Goal: Information Seeking & Learning: Check status

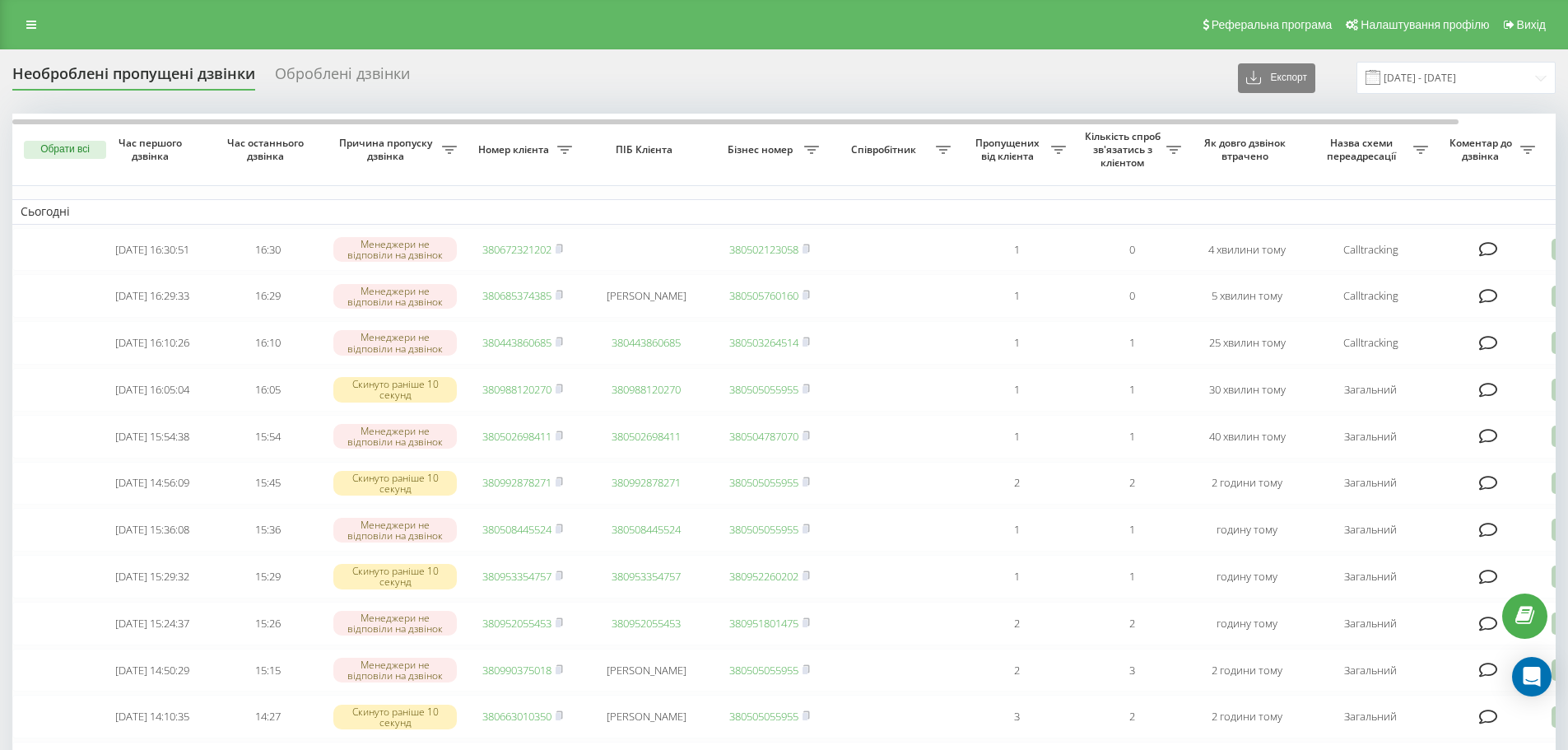
drag, startPoint x: 40, startPoint y: 22, endPoint x: 52, endPoint y: 48, distance: 28.6
click at [40, 22] on link at bounding box center [31, 24] width 29 height 23
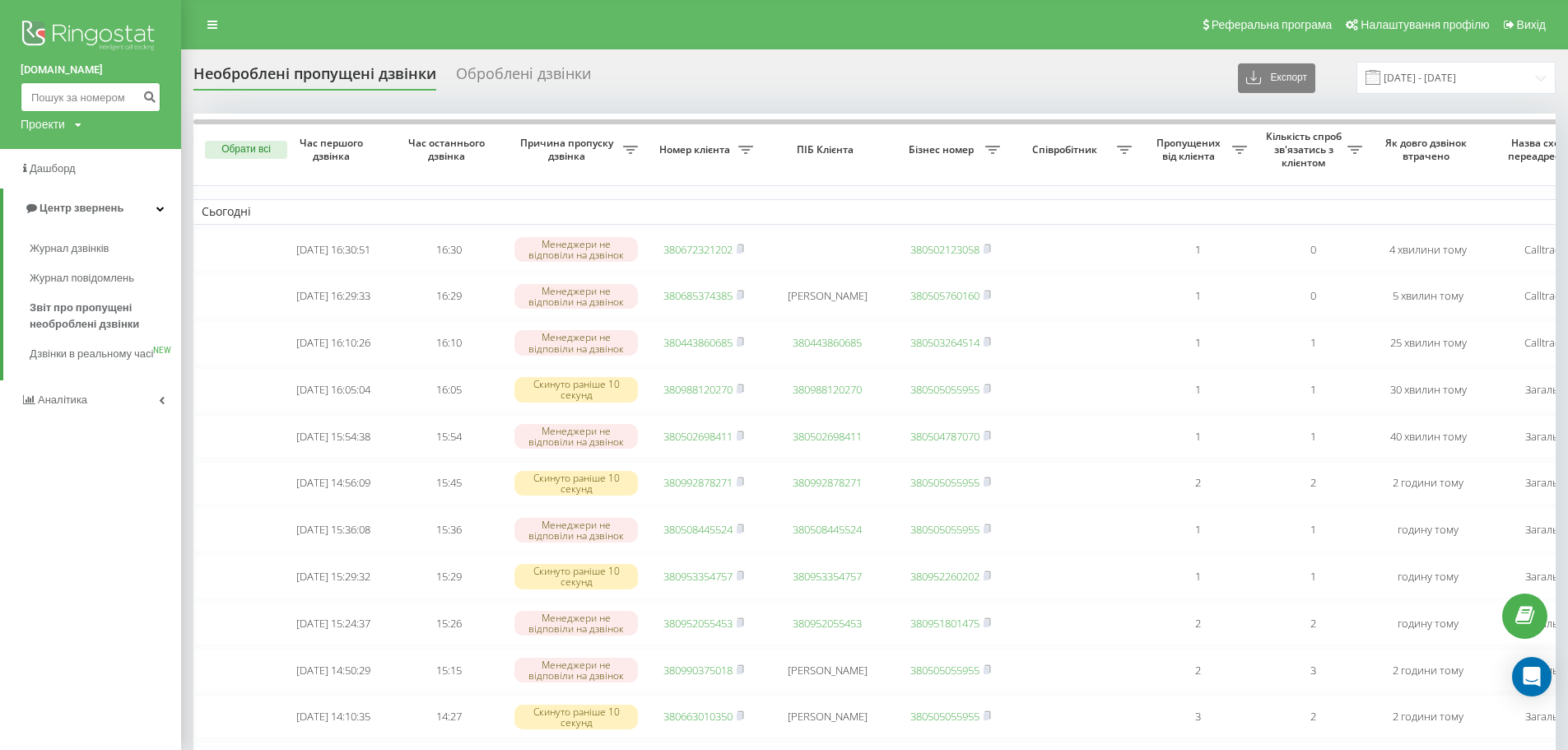
click at [79, 84] on input at bounding box center [91, 96] width 140 height 29
paste input "380985793012"
type input "380985793012"
drag, startPoint x: 146, startPoint y: 97, endPoint x: 156, endPoint y: 96, distance: 10.0
click at [148, 95] on icon "submit" at bounding box center [149, 95] width 14 height 10
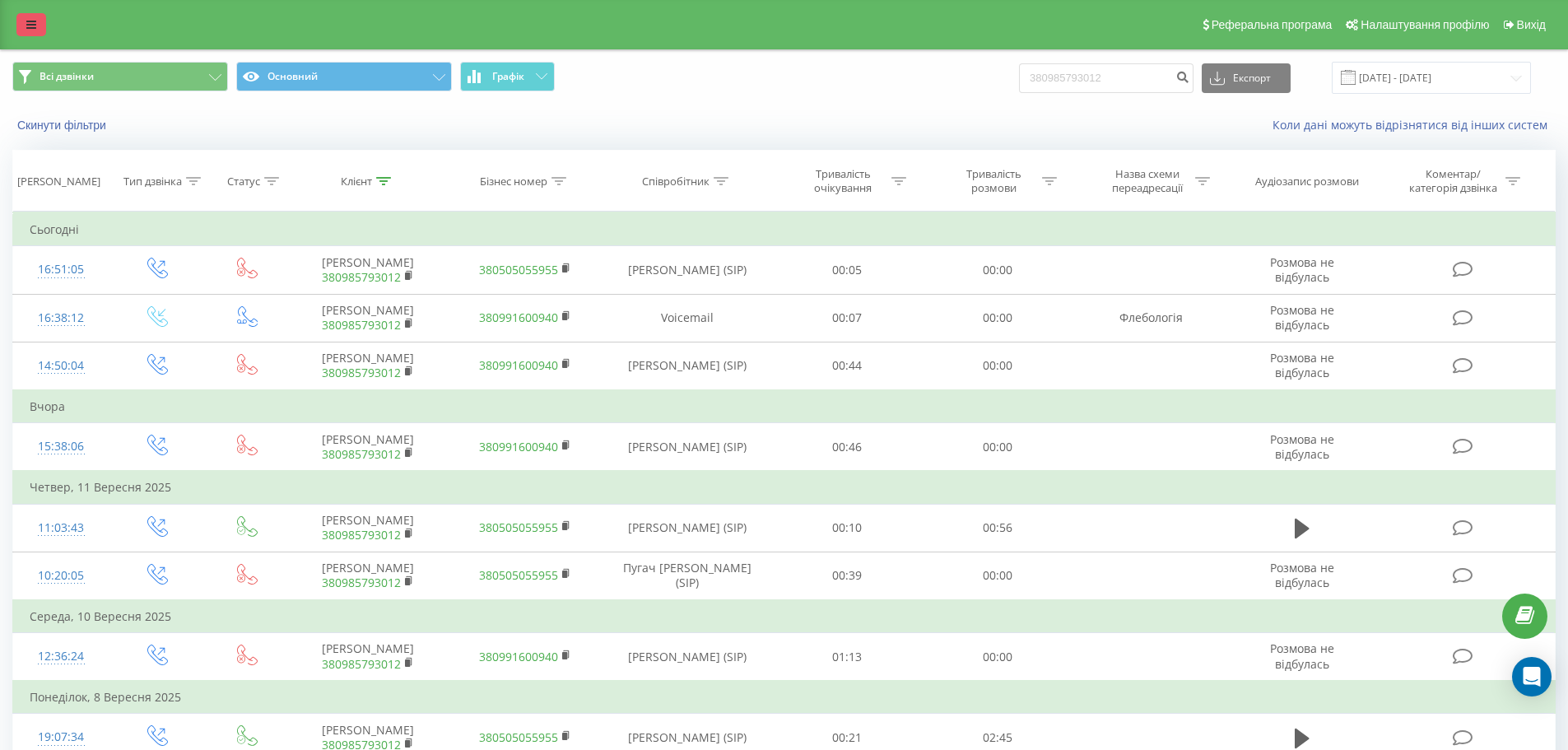
click at [39, 23] on link at bounding box center [31, 24] width 29 height 23
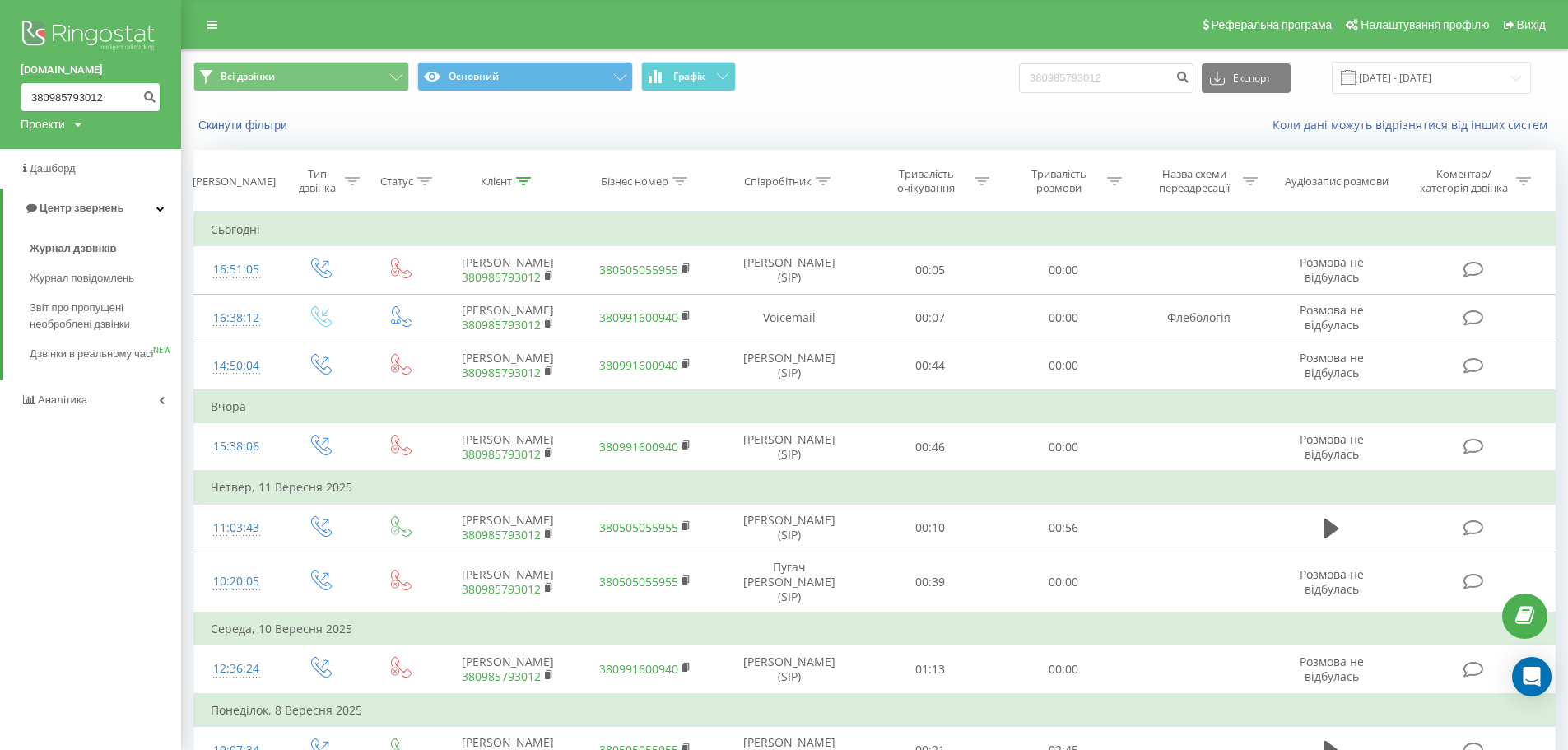
drag, startPoint x: 107, startPoint y: 83, endPoint x: 27, endPoint y: 84, distance: 80.0
click at [27, 84] on input "380985793012" at bounding box center [91, 96] width 140 height 29
click at [58, 321] on span "Звіт про пропущені необроблені дзвінки" at bounding box center [101, 315] width 143 height 33
